Goal: Obtain resource: Download file/media

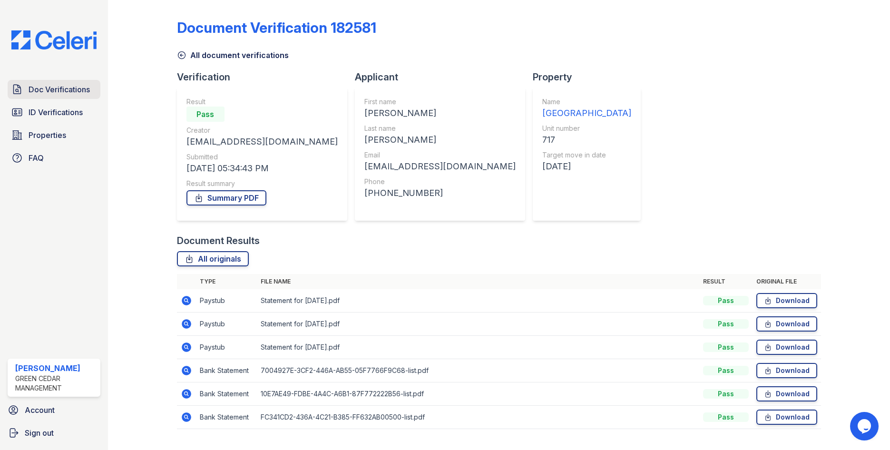
click at [59, 95] on span "Doc Verifications" at bounding box center [59, 89] width 61 height 11
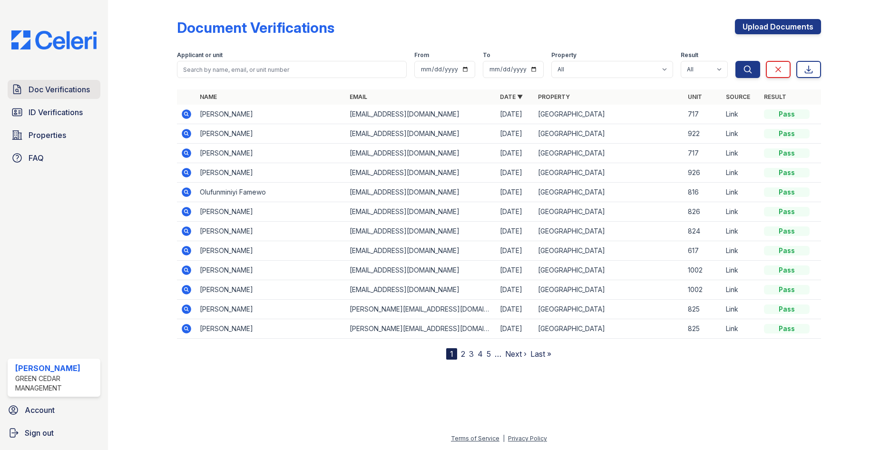
click at [51, 89] on span "Doc Verifications" at bounding box center [59, 89] width 61 height 11
click at [52, 111] on span "ID Verifications" at bounding box center [56, 112] width 54 height 11
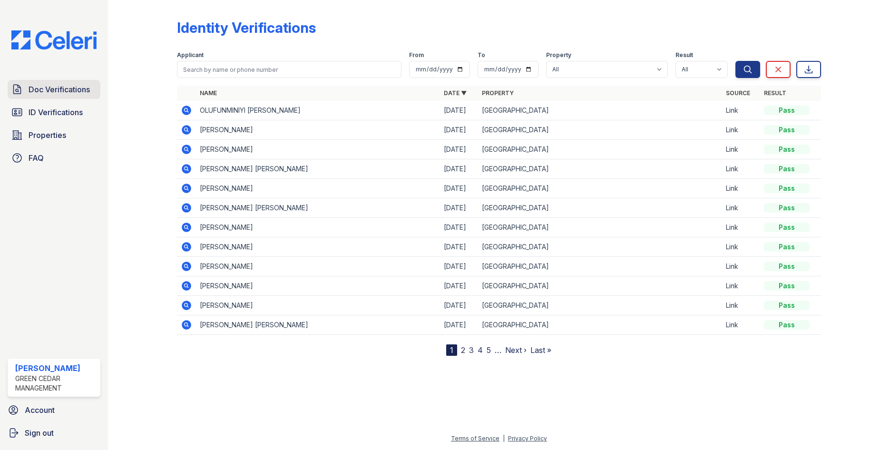
click at [65, 96] on link "Doc Verifications" at bounding box center [54, 89] width 93 height 19
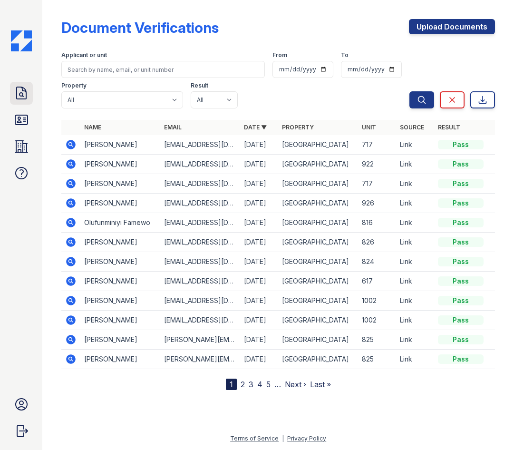
click at [28, 90] on icon at bounding box center [21, 93] width 15 height 15
click at [20, 94] on icon at bounding box center [21, 93] width 15 height 15
click at [73, 222] on icon at bounding box center [72, 223] width 10 height 10
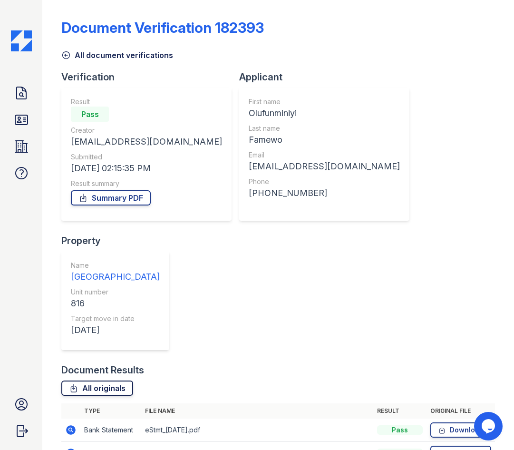
click at [116, 381] on link "All originals" at bounding box center [97, 388] width 72 height 15
click at [19, 95] on icon at bounding box center [22, 93] width 10 height 12
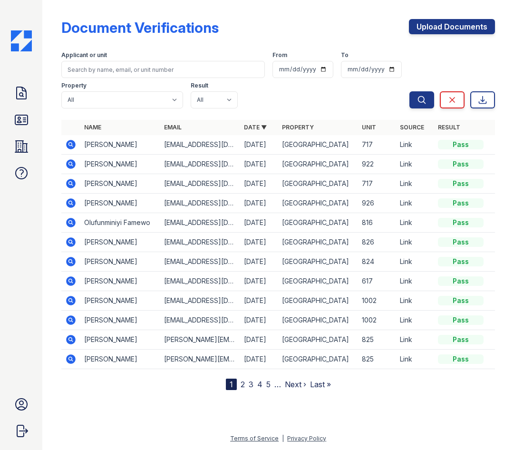
click at [68, 221] on icon at bounding box center [72, 223] width 10 height 10
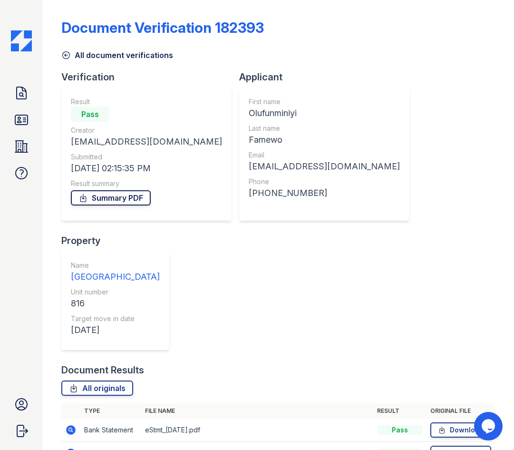
click at [128, 205] on link "Summary PDF" at bounding box center [111, 197] width 80 height 15
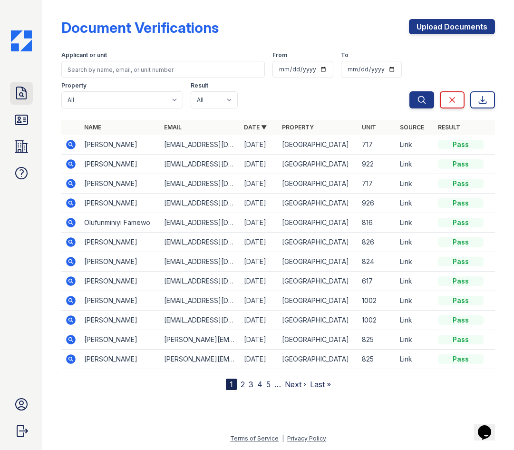
click at [27, 92] on icon at bounding box center [21, 93] width 15 height 15
click at [23, 118] on icon at bounding box center [21, 120] width 12 height 10
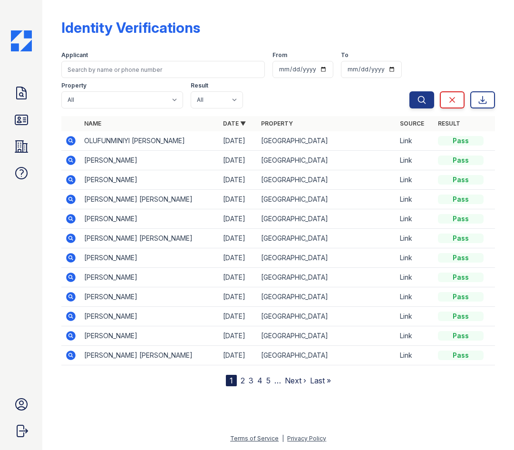
click at [69, 146] on icon at bounding box center [70, 140] width 11 height 11
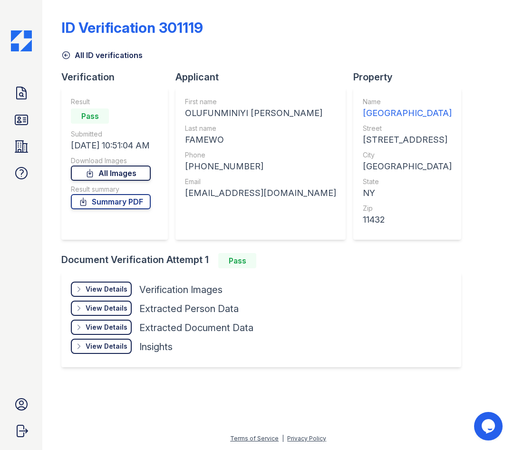
click at [125, 172] on link "All Images" at bounding box center [111, 173] width 80 height 15
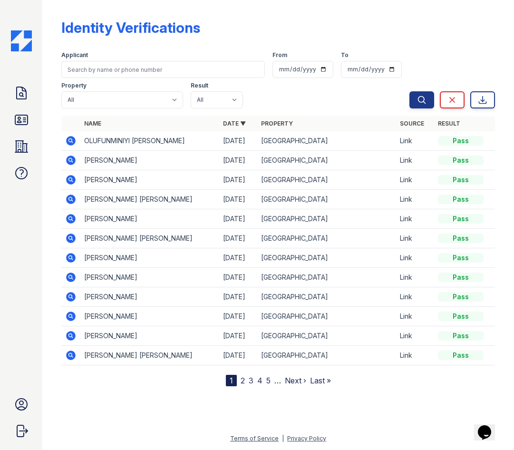
click at [68, 139] on icon at bounding box center [72, 141] width 10 height 10
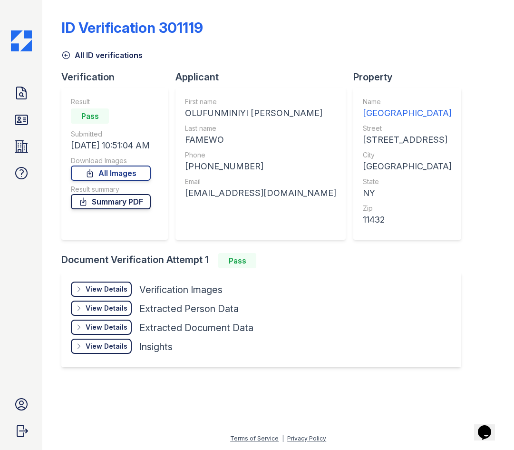
click at [115, 198] on link "Summary PDF" at bounding box center [111, 201] width 80 height 15
drag, startPoint x: 25, startPoint y: 88, endPoint x: 21, endPoint y: 64, distance: 24.6
click at [25, 88] on icon at bounding box center [21, 93] width 15 height 15
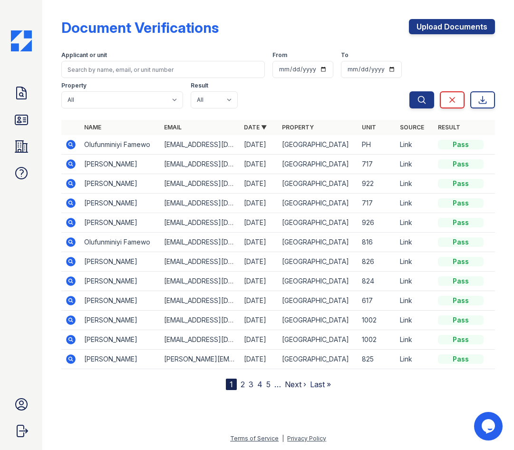
click at [73, 143] on icon at bounding box center [72, 145] width 10 height 10
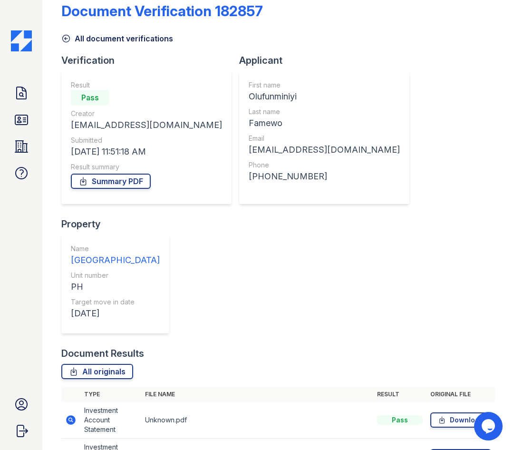
scroll to position [24, 0]
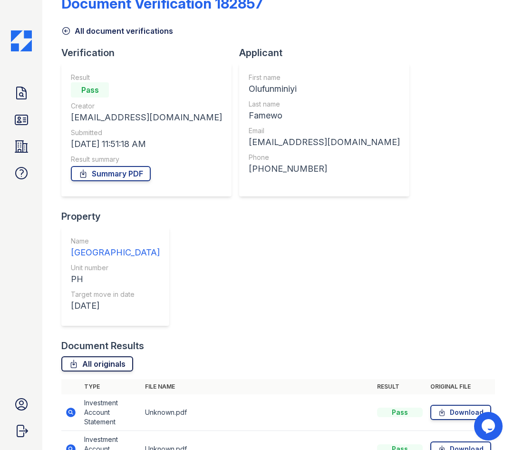
click at [108, 356] on link "All originals" at bounding box center [97, 363] width 72 height 15
click at [72, 408] on icon at bounding box center [72, 413] width 10 height 10
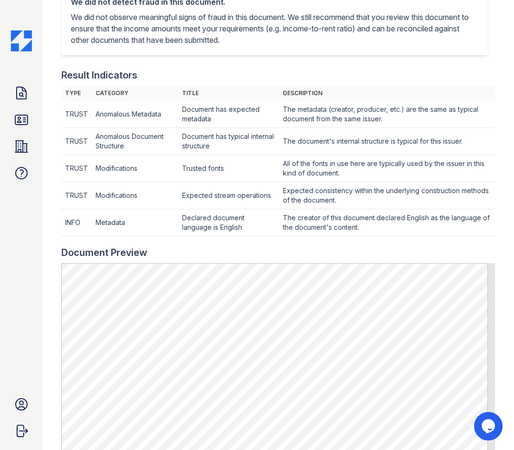
scroll to position [333, 0]
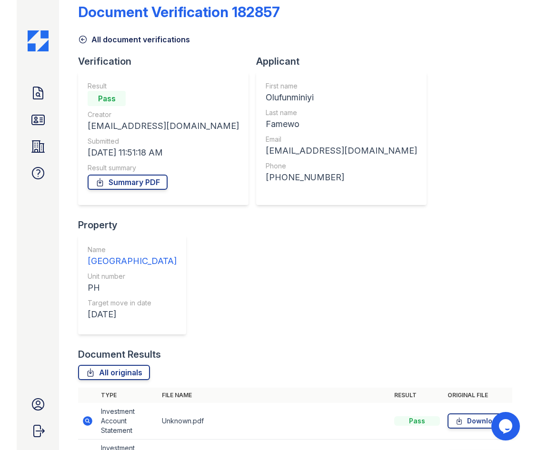
scroll to position [24, 0]
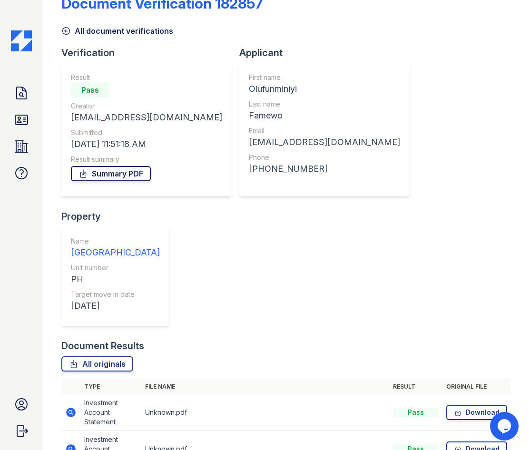
click at [128, 178] on link "Summary PDF" at bounding box center [111, 173] width 80 height 15
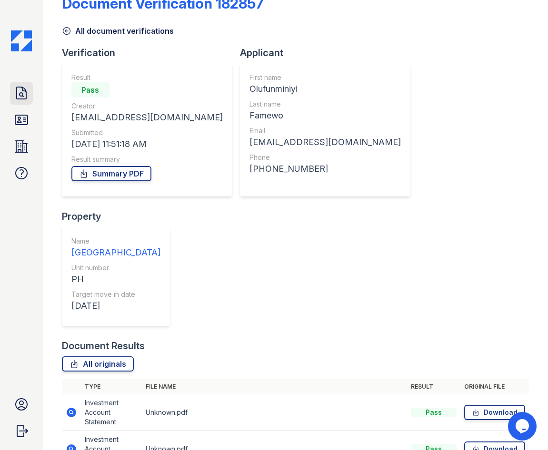
click at [27, 95] on icon at bounding box center [21, 93] width 15 height 15
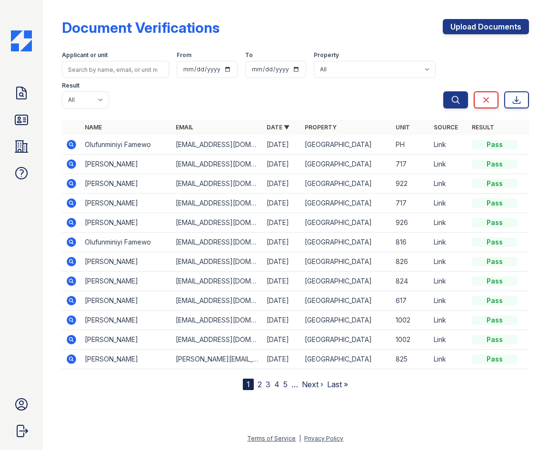
click at [73, 164] on icon at bounding box center [72, 164] width 10 height 10
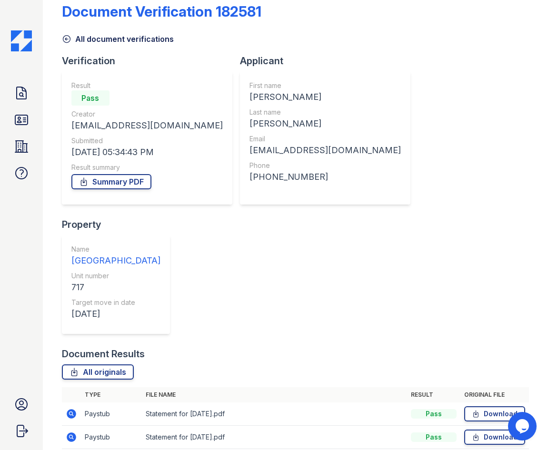
scroll to position [21, 0]
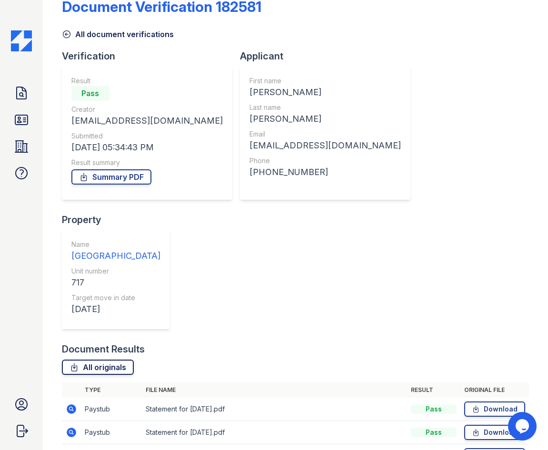
click at [126, 360] on link "All originals" at bounding box center [98, 367] width 72 height 15
click at [107, 173] on link "Summary PDF" at bounding box center [111, 176] width 80 height 15
click at [501, 168] on div "Document Verification 182581 All document verifications Verification Result Pas…" at bounding box center [295, 265] width 467 height 564
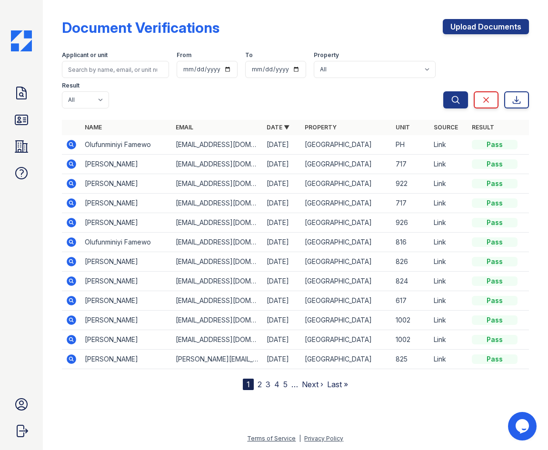
click at [72, 200] on icon at bounding box center [72, 203] width 10 height 10
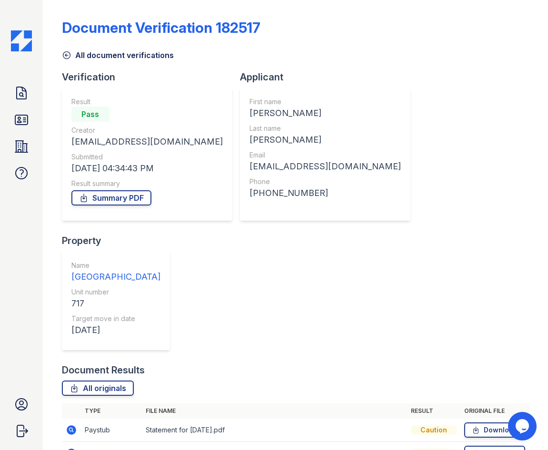
scroll to position [44, 0]
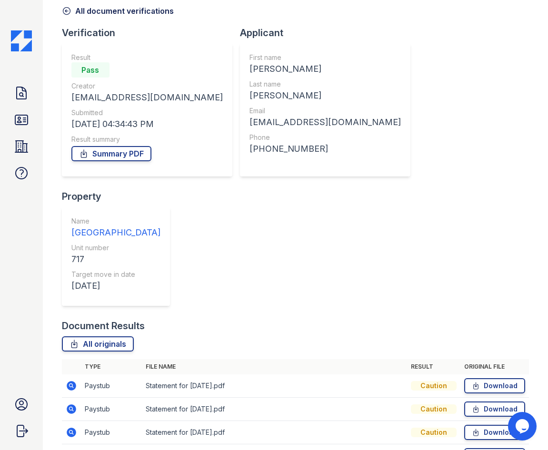
click at [39, 227] on div "Doc Verifications ID Verifications Properties FAQ sasha gonzalez Green Cedar Ma…" at bounding box center [21, 225] width 43 height 450
click at [104, 156] on link "Summary PDF" at bounding box center [111, 153] width 80 height 15
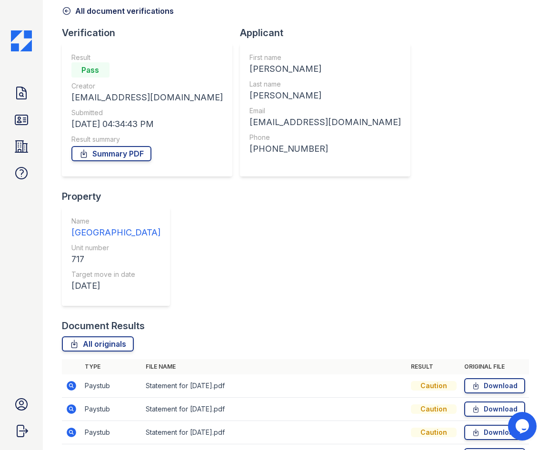
click at [459, 126] on div "Document Verification 182517 All document verifications Verification Result Pas…" at bounding box center [295, 254] width 467 height 588
click at [16, 100] on icon at bounding box center [21, 93] width 15 height 15
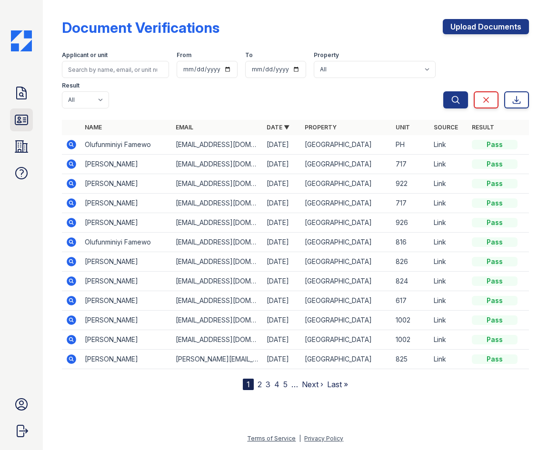
click at [27, 122] on icon at bounding box center [21, 120] width 12 height 10
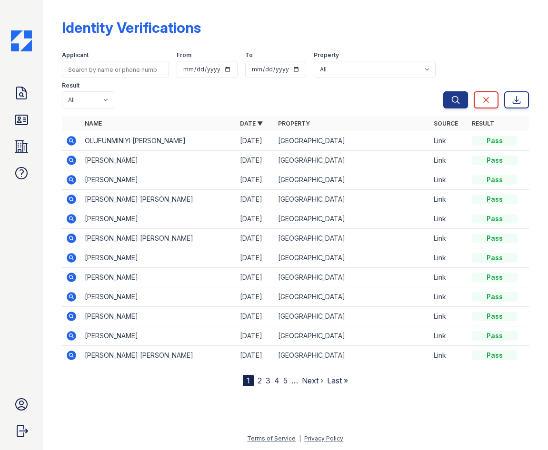
click at [74, 177] on icon at bounding box center [72, 180] width 10 height 10
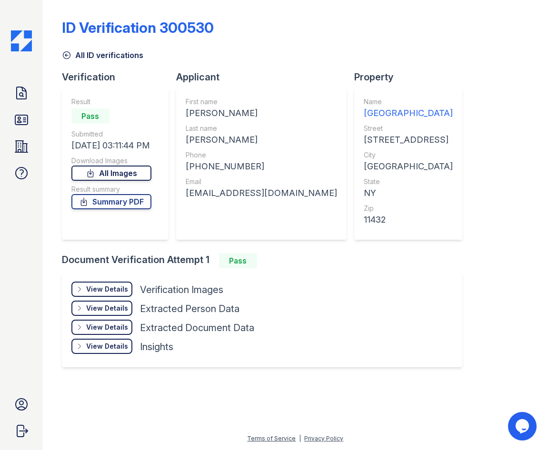
click at [122, 175] on link "All Images" at bounding box center [111, 173] width 80 height 15
drag, startPoint x: 434, startPoint y: 117, endPoint x: 404, endPoint y: 81, distance: 47.3
click at [434, 117] on div "ID Verification 300530 All ID verifications Verification Result Pass Submitted …" at bounding box center [295, 192] width 467 height 377
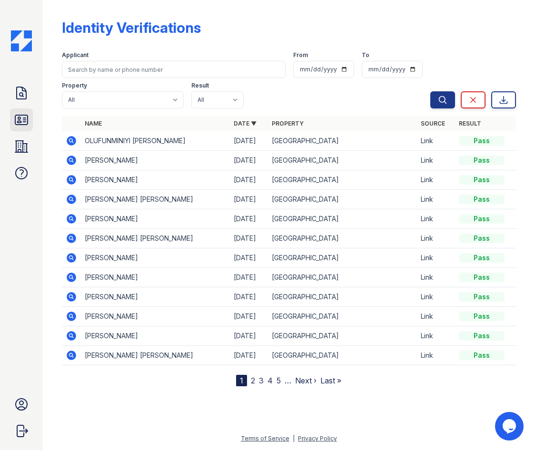
click at [23, 114] on icon at bounding box center [21, 119] width 15 height 15
click at [71, 183] on icon at bounding box center [72, 180] width 10 height 10
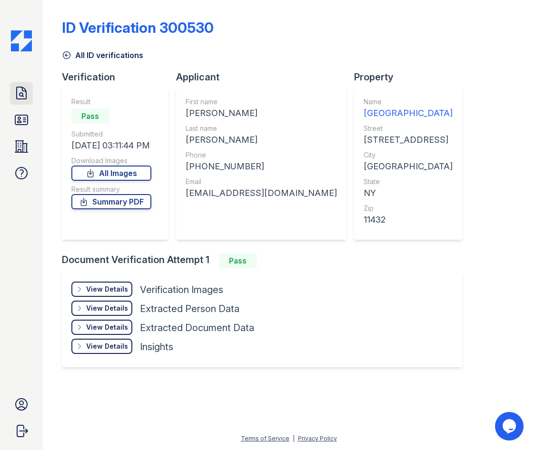
click at [25, 92] on icon at bounding box center [21, 93] width 15 height 15
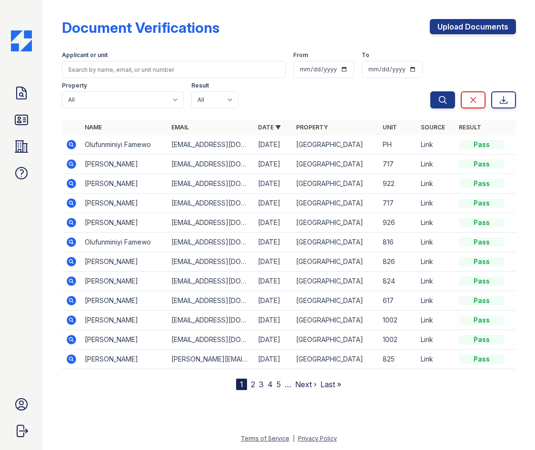
click at [69, 164] on icon at bounding box center [70, 163] width 2 height 2
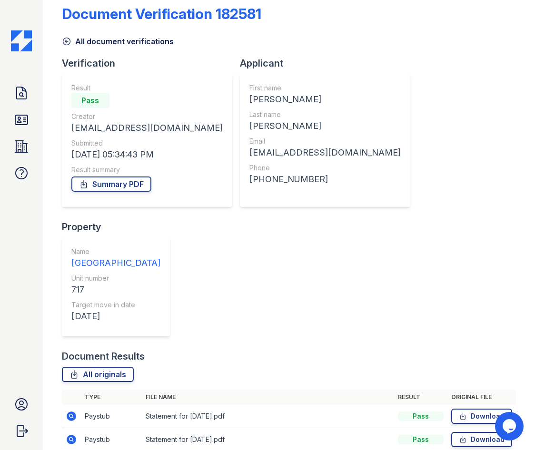
scroll to position [21, 0]
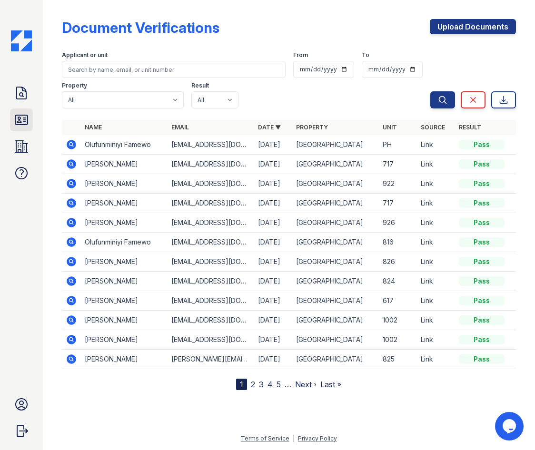
click at [23, 122] on icon at bounding box center [21, 120] width 12 height 10
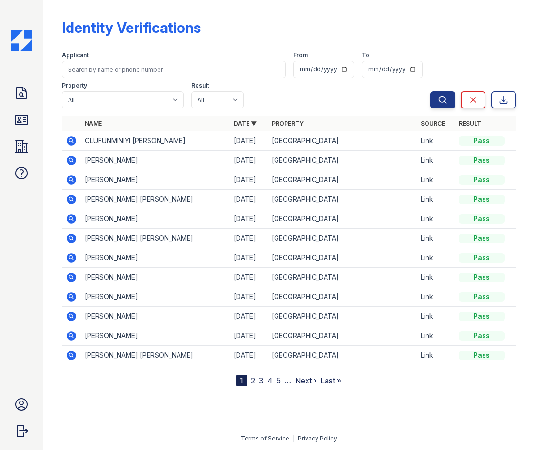
click at [70, 179] on icon at bounding box center [70, 179] width 2 height 2
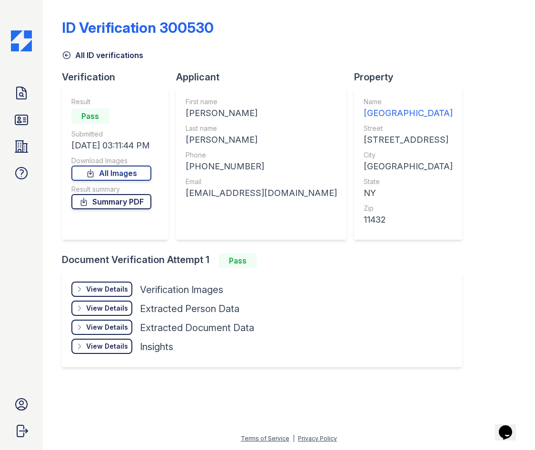
click at [111, 200] on link "Summary PDF" at bounding box center [111, 201] width 80 height 15
click at [68, 50] on icon at bounding box center [67, 55] width 10 height 10
